Goal: Information Seeking & Learning: Learn about a topic

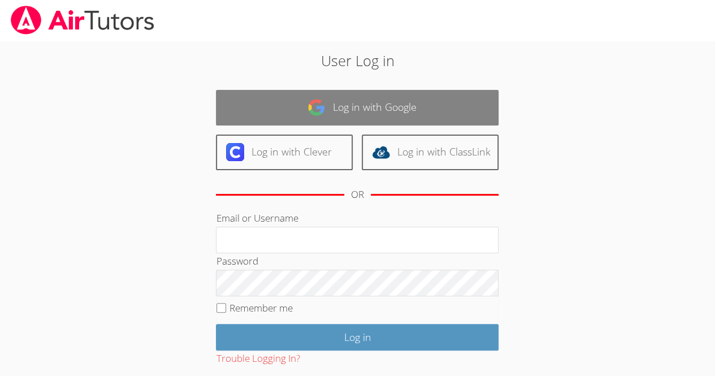
click at [405, 108] on link "Log in with Google" at bounding box center [357, 108] width 282 height 36
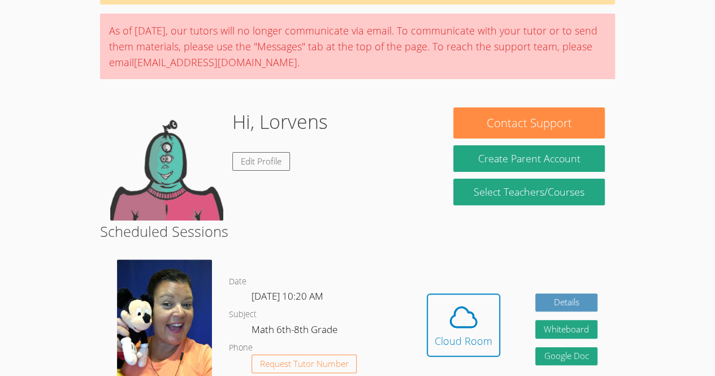
scroll to position [132, 0]
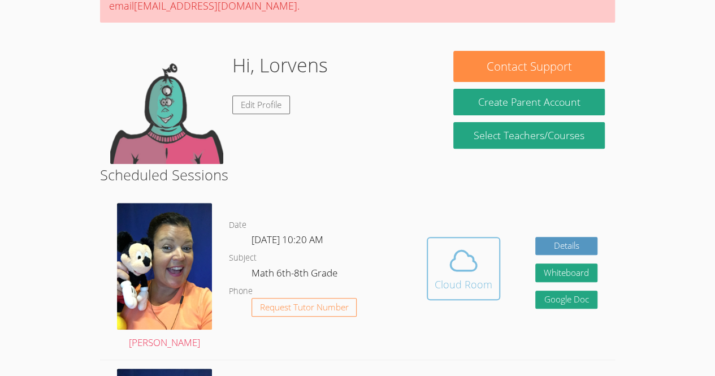
click at [481, 275] on button "Cloud Room" at bounding box center [463, 268] width 73 height 63
click at [481, 284] on div "Cloud Room" at bounding box center [463, 284] width 58 height 16
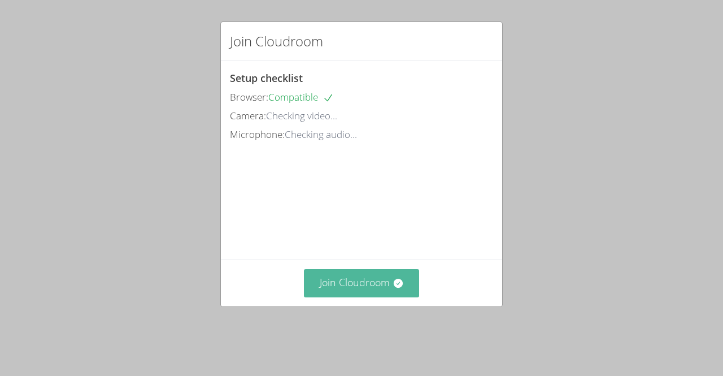
click at [408, 297] on button "Join Cloudroom" at bounding box center [362, 283] width 116 height 28
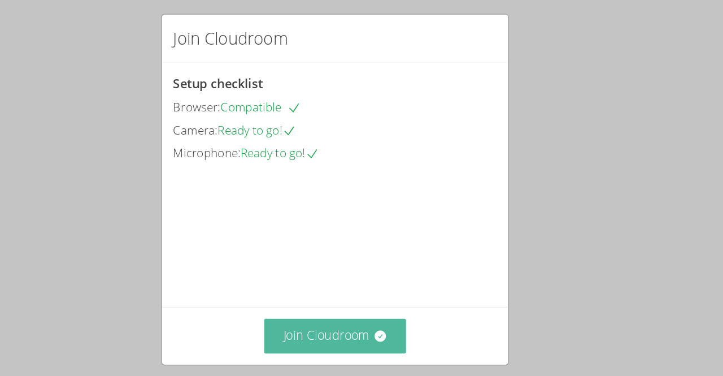
click at [362, 297] on button "Join Cloudroom" at bounding box center [362, 283] width 116 height 28
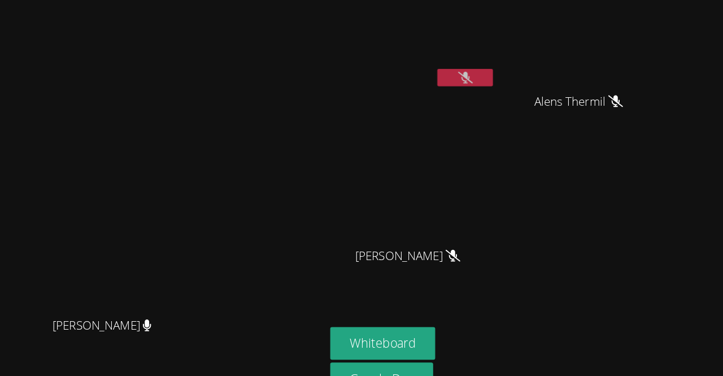
click at [490, 69] on button at bounding box center [467, 73] width 45 height 14
click at [490, 80] on button at bounding box center [467, 73] width 45 height 14
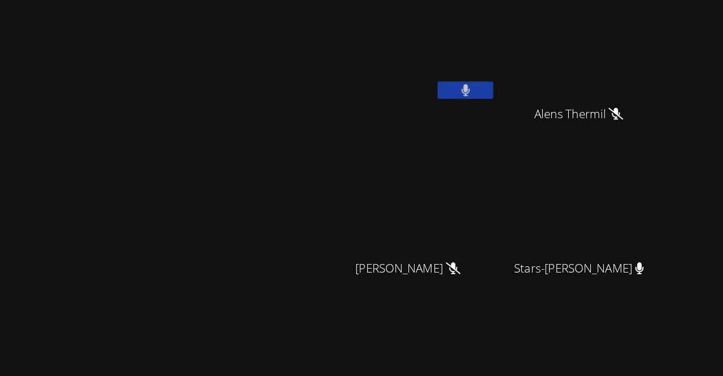
click at [492, 138] on video at bounding box center [425, 168] width 134 height 76
drag, startPoint x: 538, startPoint y: 80, endPoint x: 519, endPoint y: 138, distance: 61.6
click at [492, 138] on video at bounding box center [425, 168] width 134 height 76
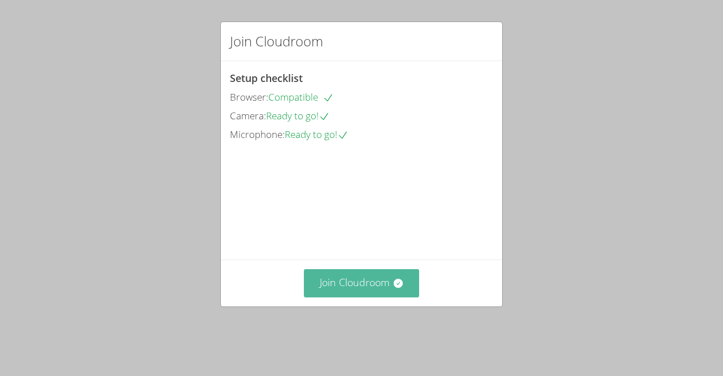
click at [356, 297] on button "Join Cloudroom" at bounding box center [362, 283] width 116 height 28
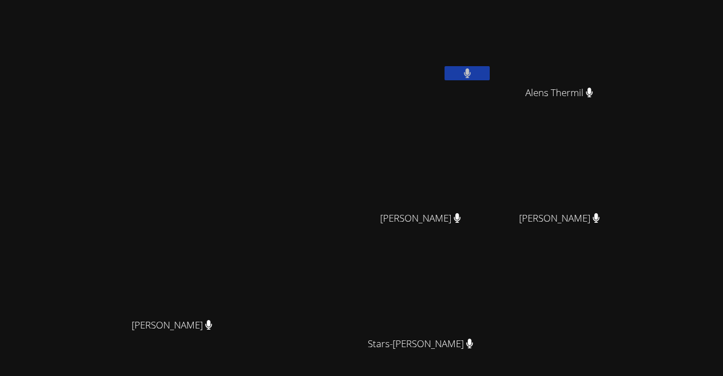
click at [490, 82] on div at bounding box center [467, 74] width 45 height 17
click at [490, 69] on button at bounding box center [467, 73] width 45 height 14
click at [490, 73] on button at bounding box center [467, 73] width 45 height 14
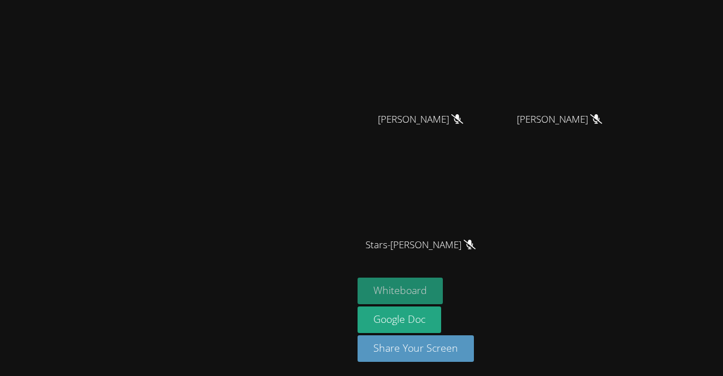
click at [443, 289] on button "Whiteboard" at bounding box center [400, 290] width 85 height 27
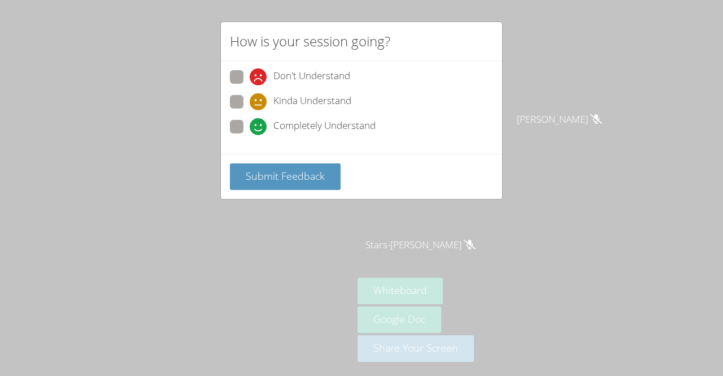
click at [244, 105] on label "Kinda Understand" at bounding box center [290, 102] width 121 height 15
click at [250, 105] on input "Kinda Understand" at bounding box center [255, 100] width 10 height 10
radio input "true"
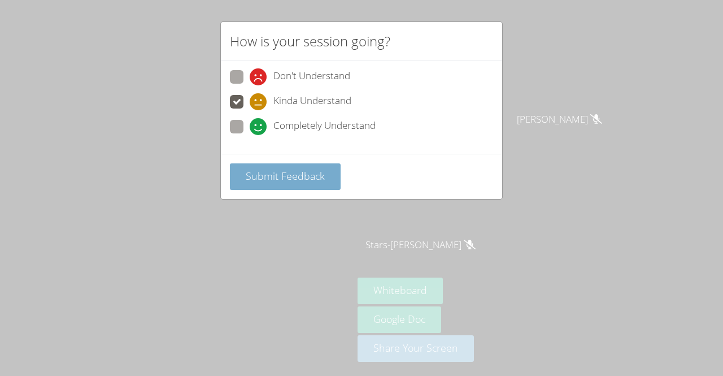
click at [269, 169] on span "Submit Feedback" at bounding box center [285, 176] width 79 height 14
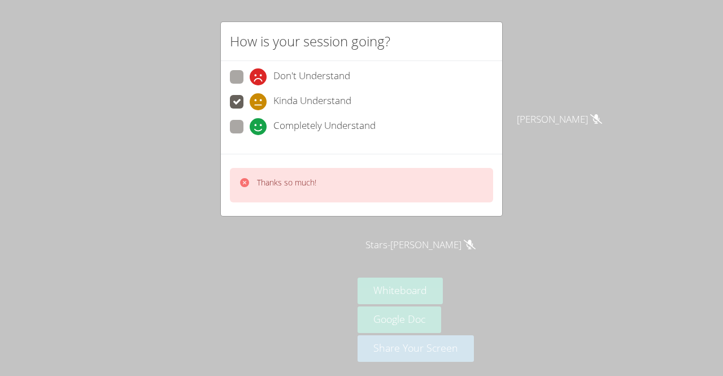
click at [250, 135] on span at bounding box center [250, 135] width 0 height 0
click at [250, 128] on input "Completely Understand" at bounding box center [255, 125] width 10 height 10
radio input "true"
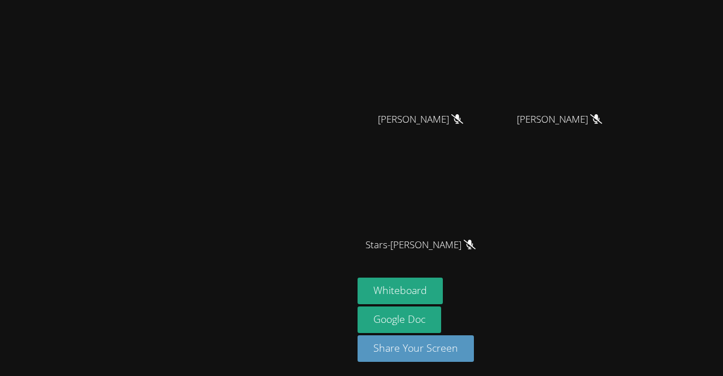
drag, startPoint x: 492, startPoint y: 106, endPoint x: 341, endPoint y: 165, distance: 161.9
